Goal: Information Seeking & Learning: Learn about a topic

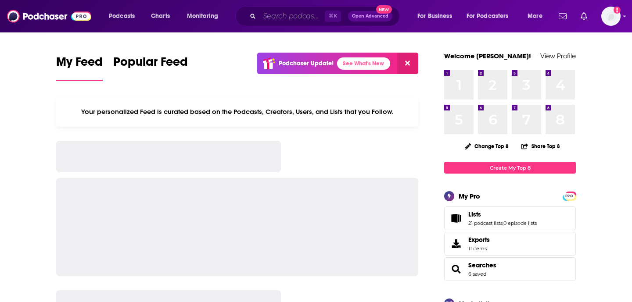
click at [307, 19] on input "Search podcasts, credits, & more..." at bounding box center [291, 16] width 65 height 14
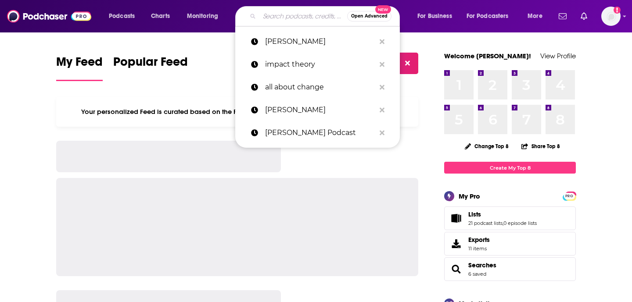
paste input "Behavioral Health [DATE]"
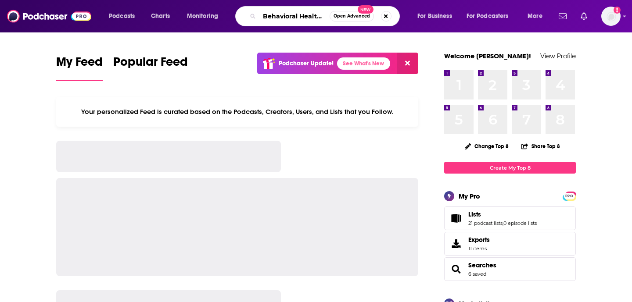
scroll to position [0, 16]
type input "Behavioral Health [DATE]"
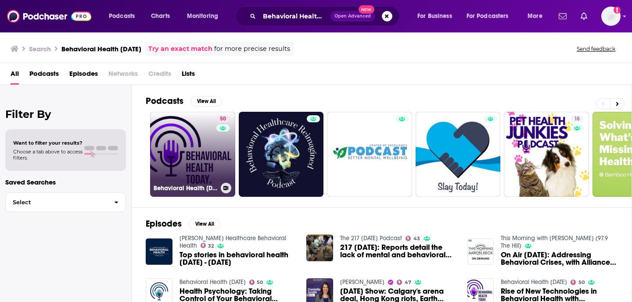
click at [200, 147] on link "50 Behavioral Health [DATE]" at bounding box center [192, 154] width 85 height 85
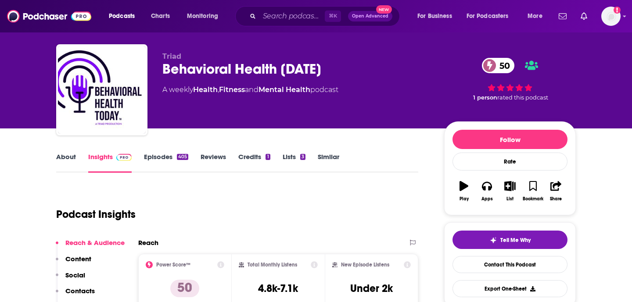
scroll to position [29, 0]
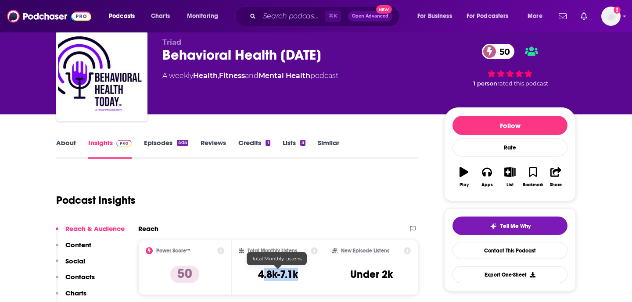
drag, startPoint x: 293, startPoint y: 272, endPoint x: 262, endPoint y: 272, distance: 31.1
click at [262, 272] on div "Total Monthly Listens 4.8k-7.1k" at bounding box center [278, 267] width 79 height 40
